Goal: Navigation & Orientation: Find specific page/section

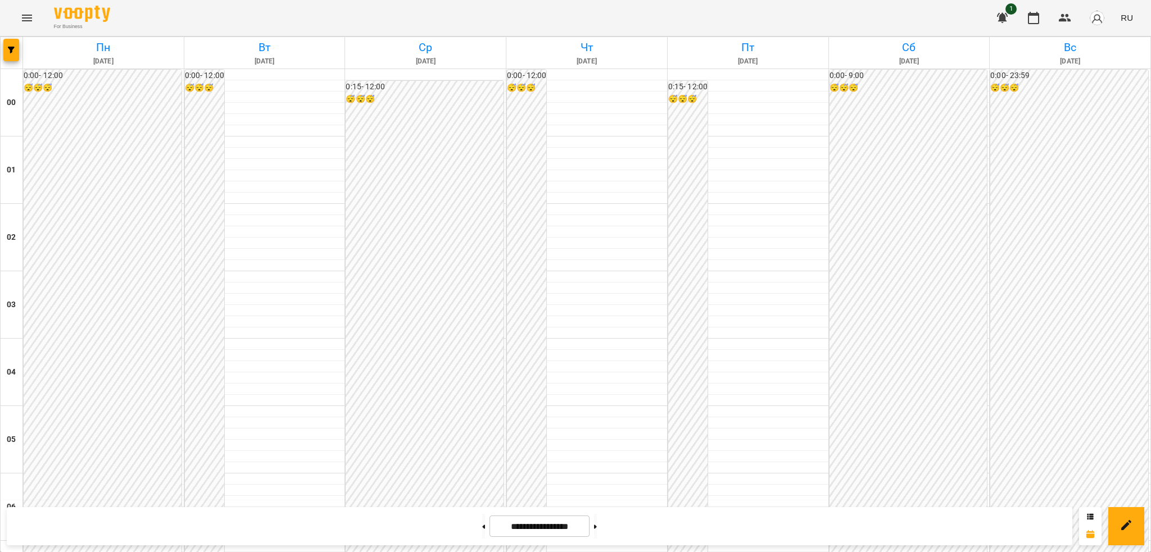
scroll to position [592, 0]
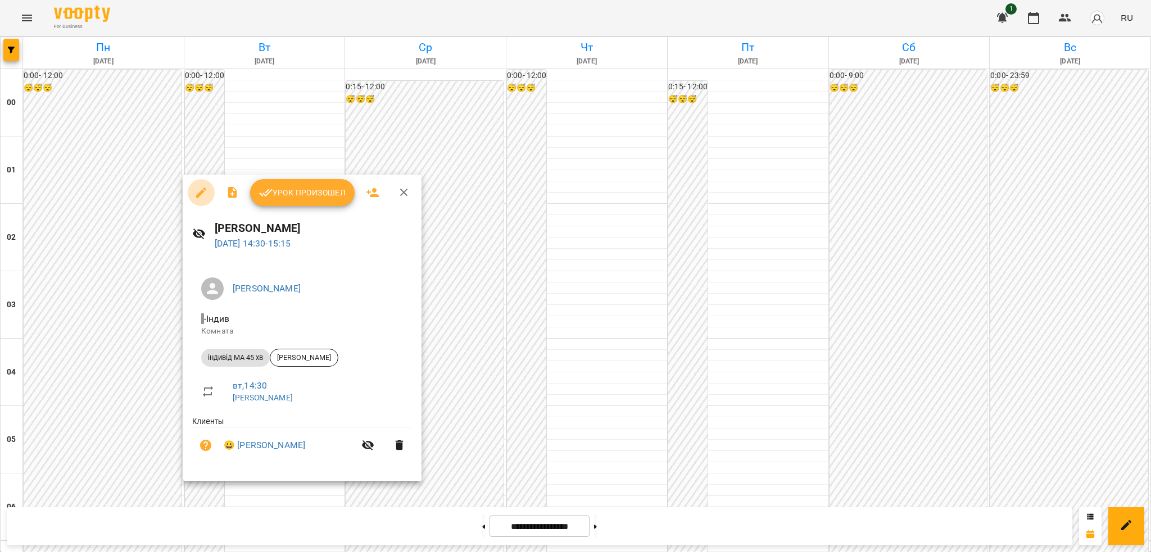
click at [198, 193] on icon "button" at bounding box center [201, 193] width 10 height 10
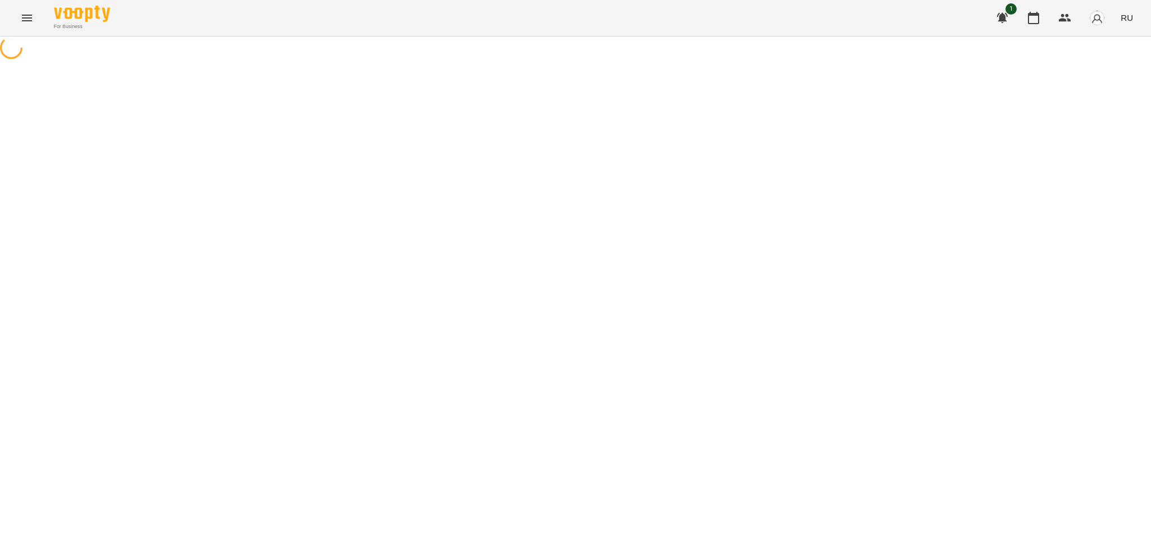
select select "**********"
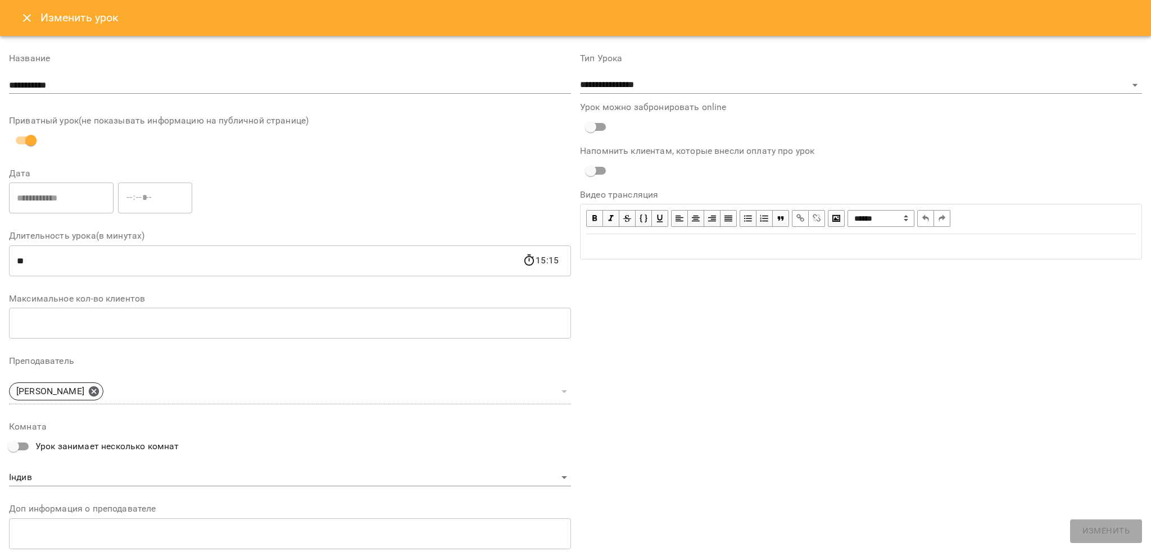
click at [27, 19] on icon "Close" at bounding box center [27, 18] width 8 height 8
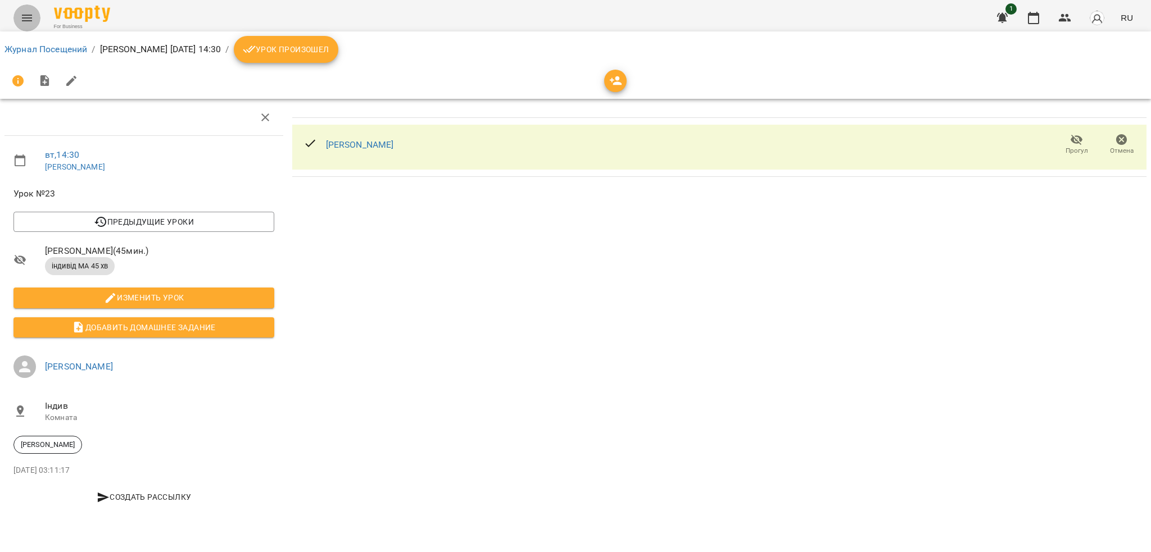
click at [30, 20] on icon "Menu" at bounding box center [27, 18] width 10 height 7
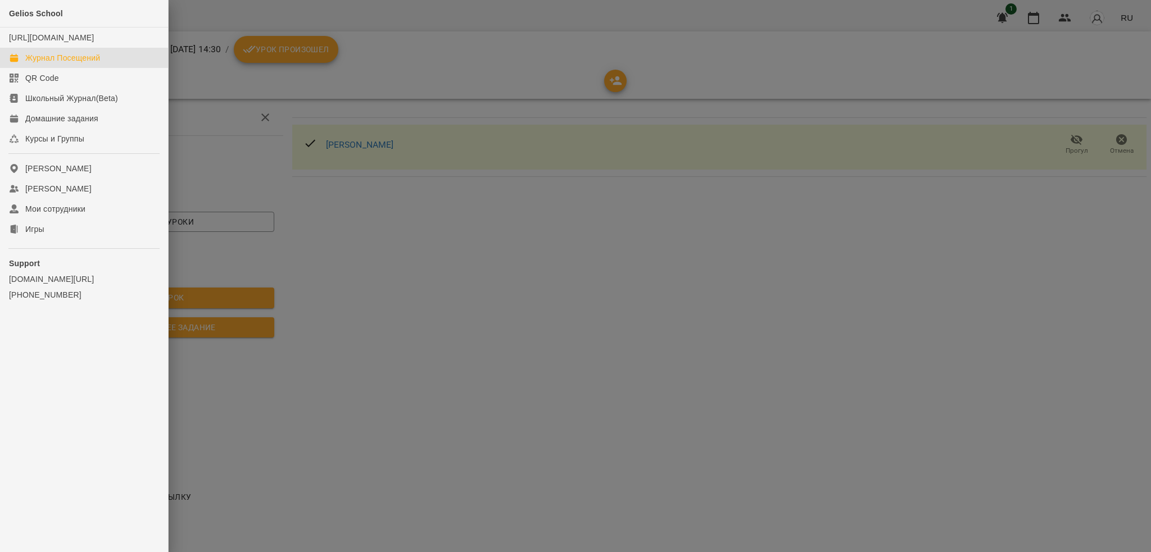
click at [49, 62] on link "Журнал Посещений" at bounding box center [84, 58] width 168 height 20
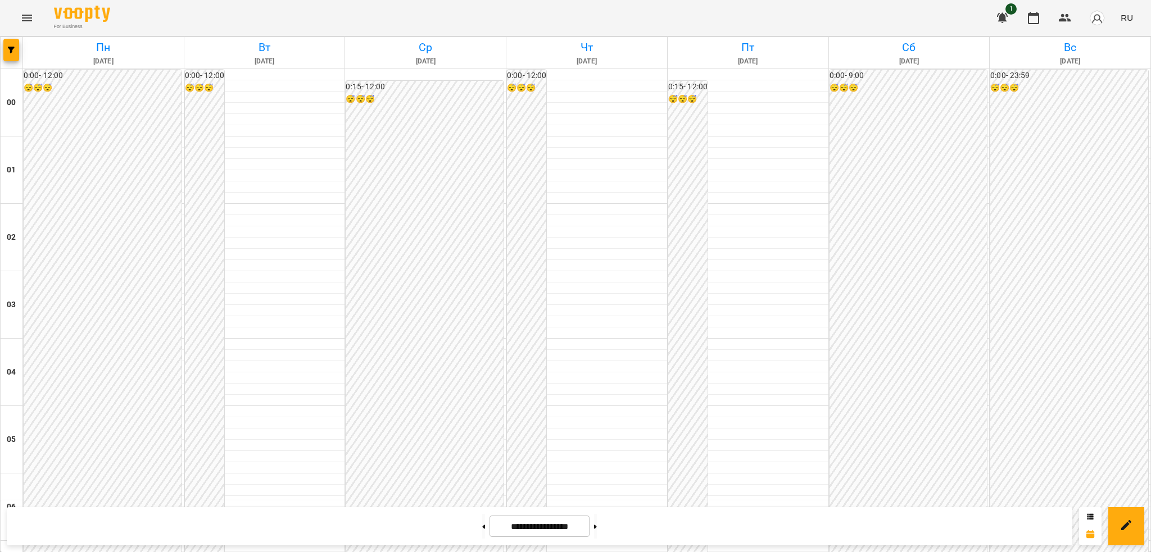
scroll to position [525, 0]
click at [21, 17] on icon "Menu" at bounding box center [26, 17] width 13 height 13
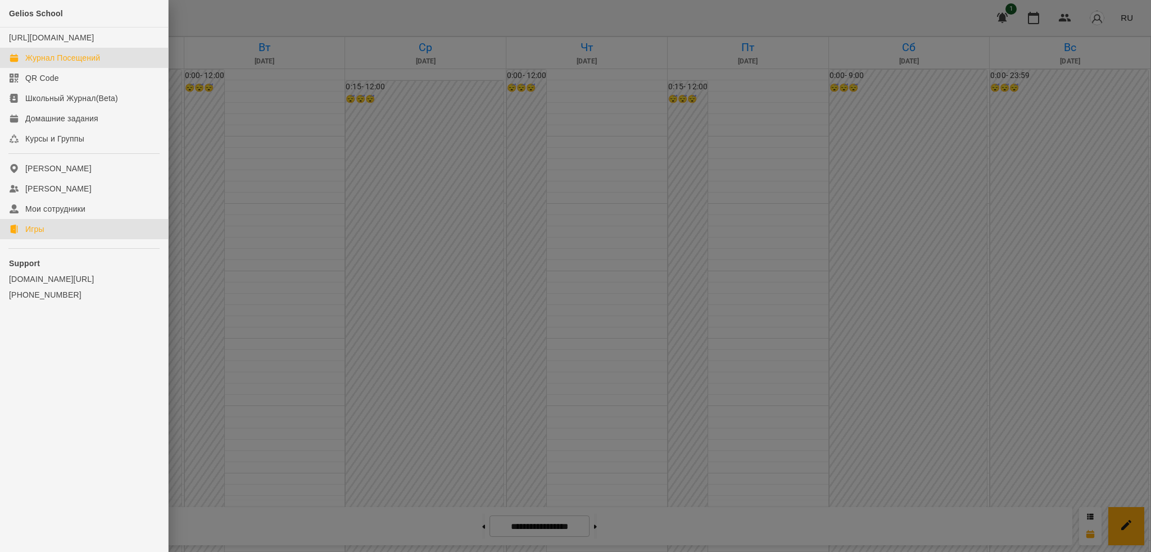
click at [49, 239] on link "Игры" at bounding box center [84, 229] width 168 height 20
